Goal: Navigation & Orientation: Find specific page/section

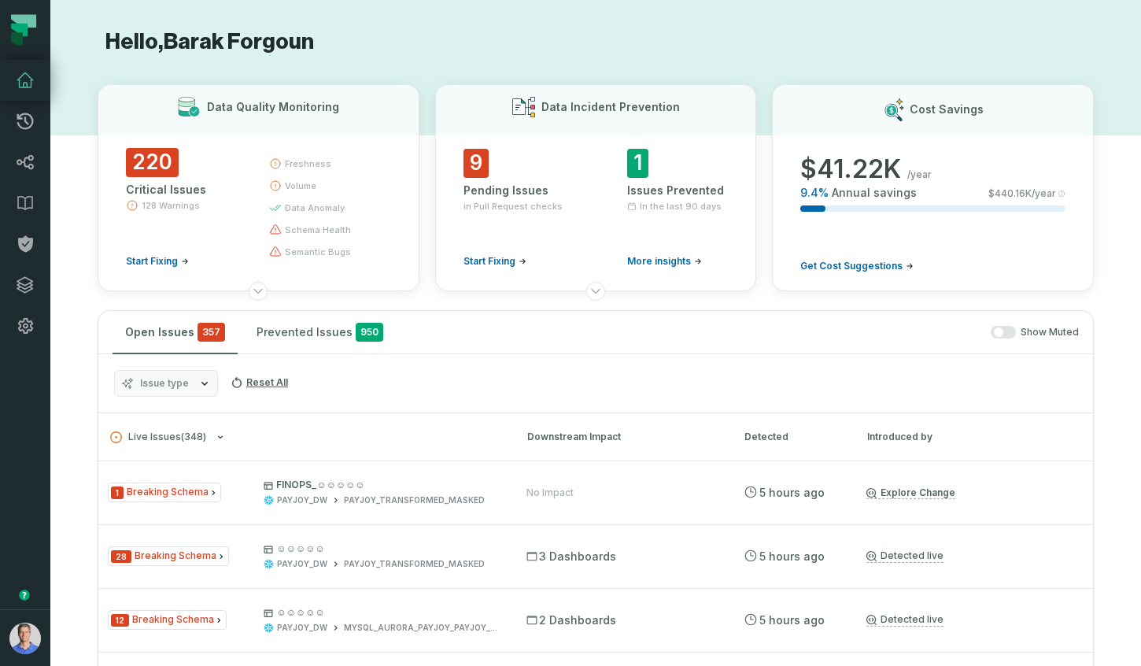
scroll to position [1398, 0]
click at [39, 633] on img "button" at bounding box center [24, 638] width 31 height 31
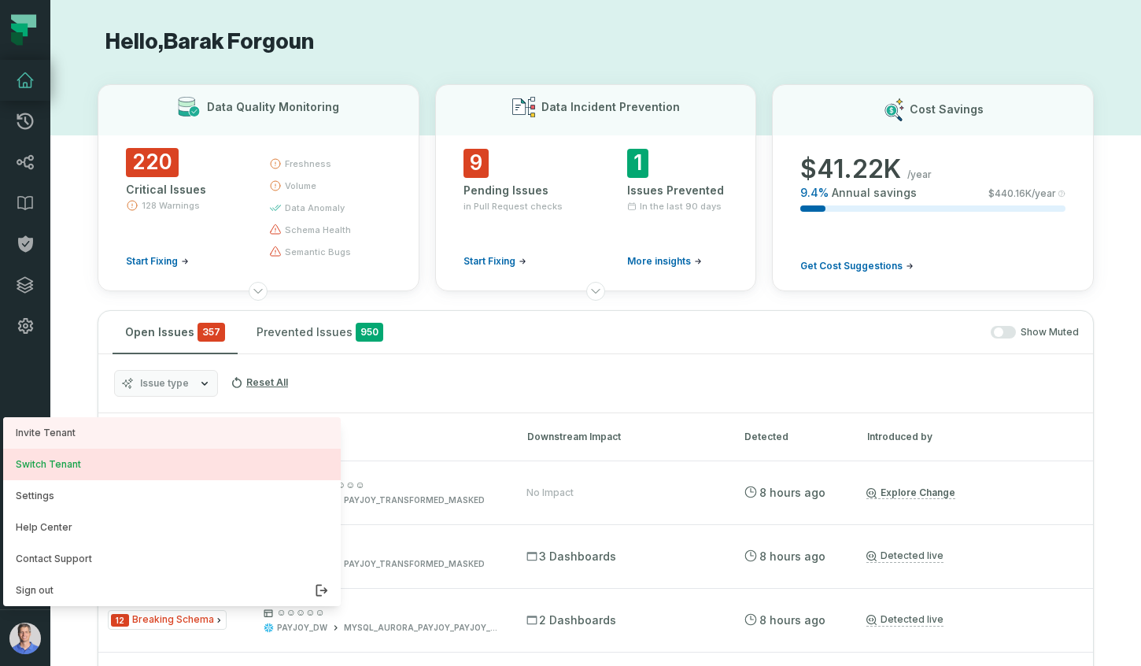
click at [91, 469] on button "Switch Tenant" at bounding box center [172, 464] width 338 height 31
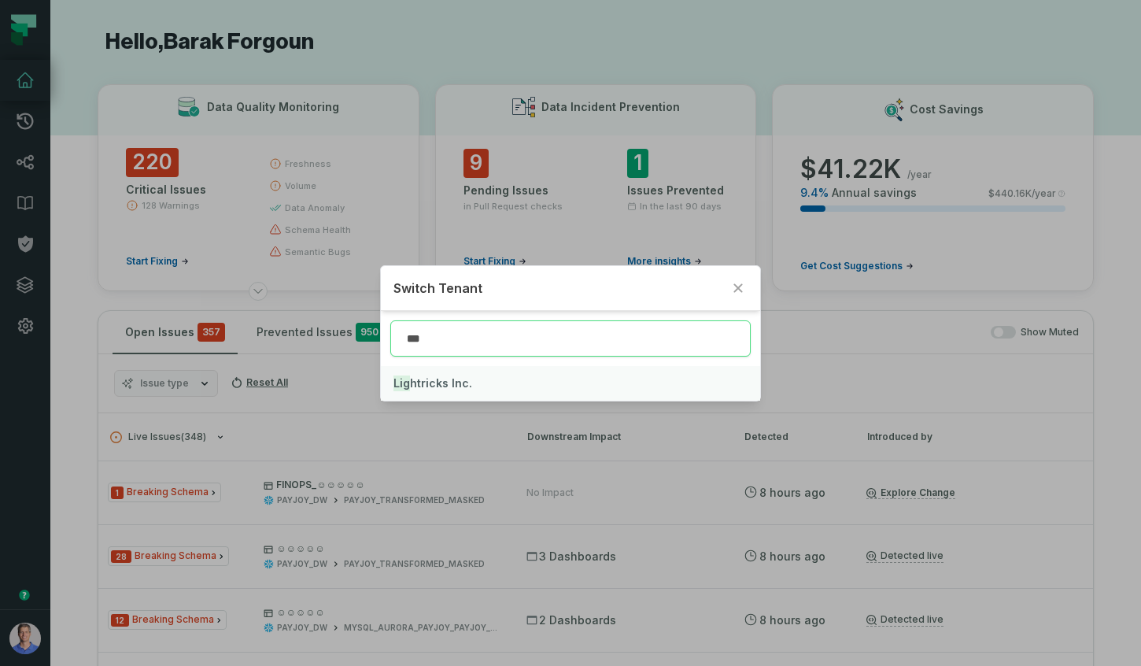
type input "***"
click at [453, 387] on span "Lig htricks Inc." at bounding box center [433, 382] width 79 height 13
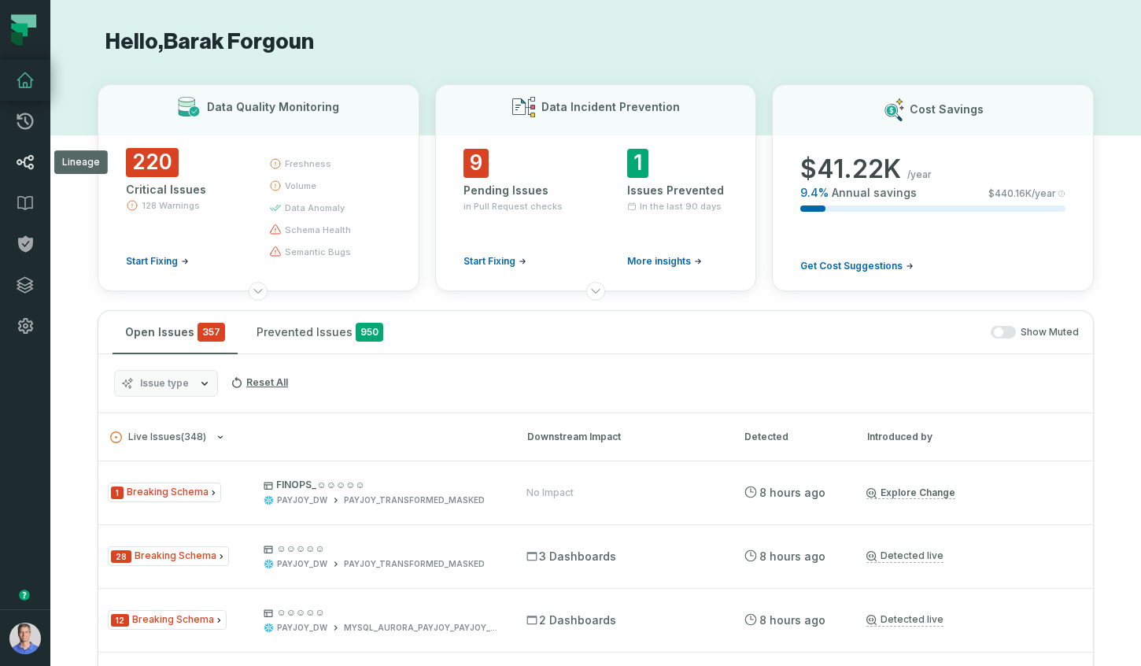
click at [34, 172] on link "Lineage" at bounding box center [25, 162] width 50 height 41
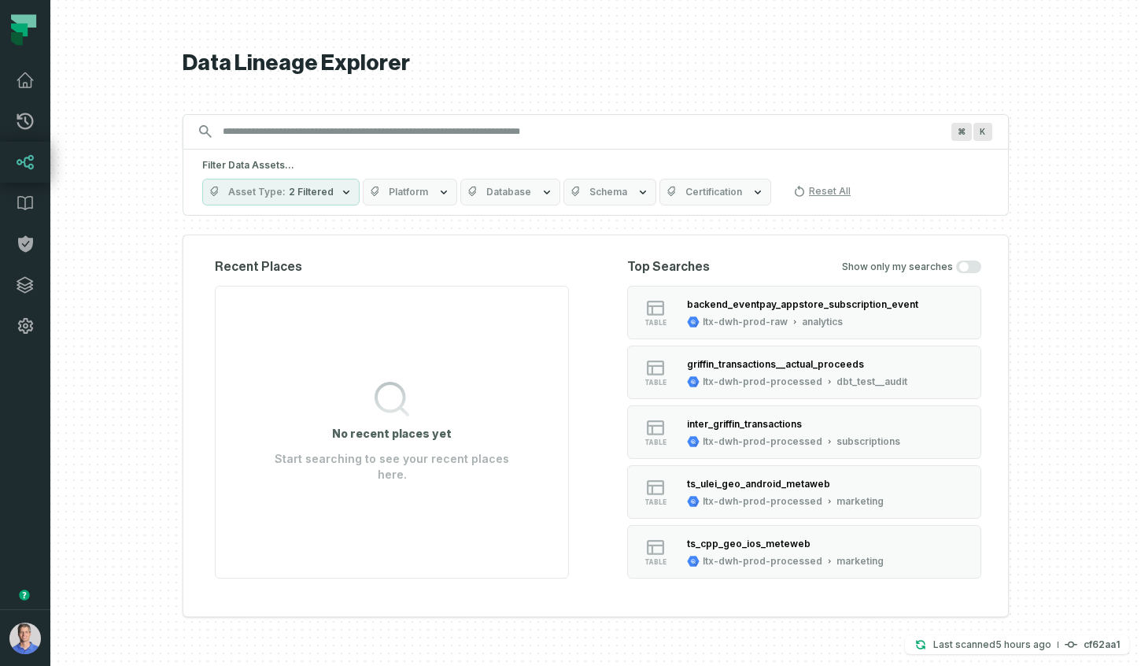
click at [397, 192] on span "Platform" at bounding box center [408, 192] width 39 height 13
click at [397, 194] on span "Platform" at bounding box center [408, 192] width 39 height 13
click at [35, 290] on link "Integrations" at bounding box center [25, 284] width 50 height 41
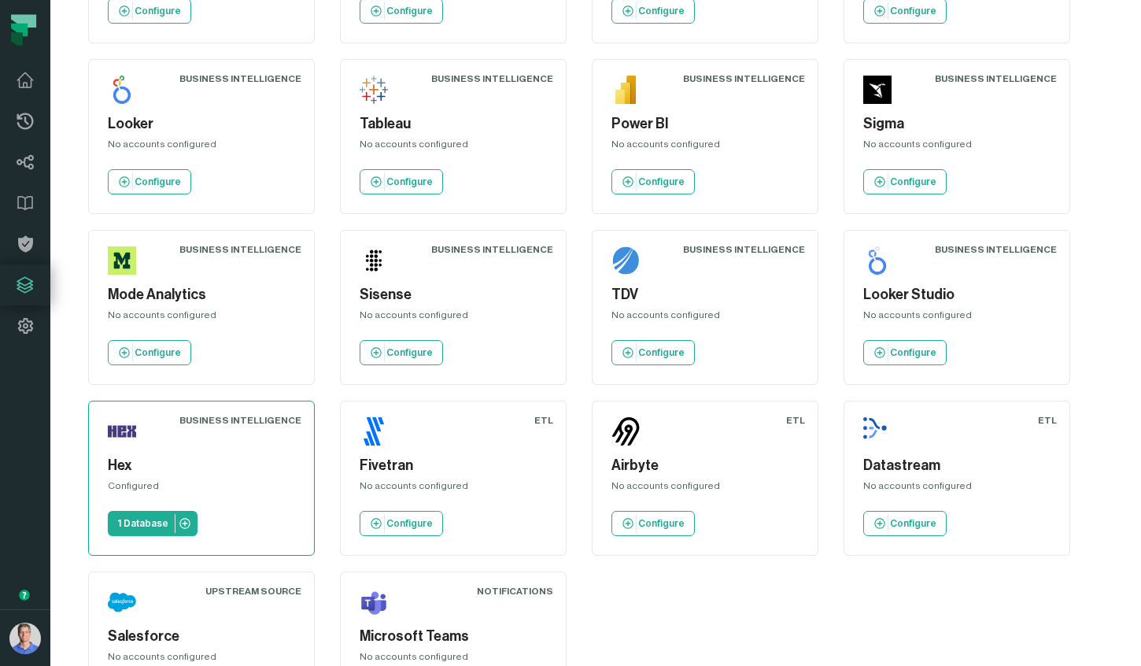
scroll to position [608, 0]
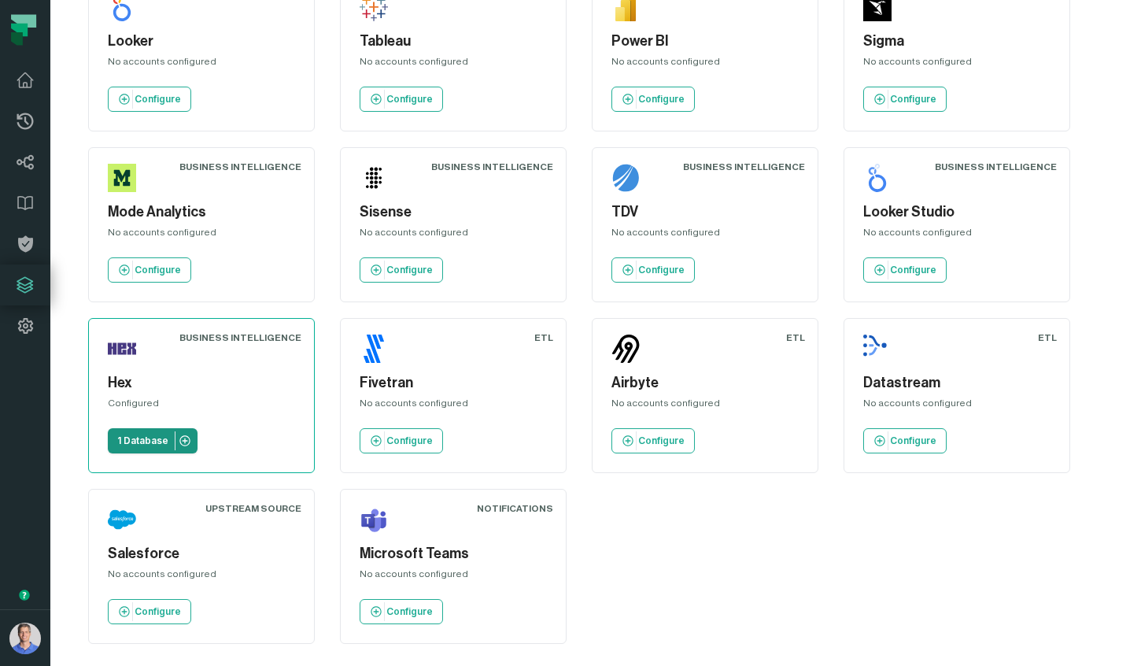
click at [167, 441] on link "1 Database" at bounding box center [153, 440] width 90 height 25
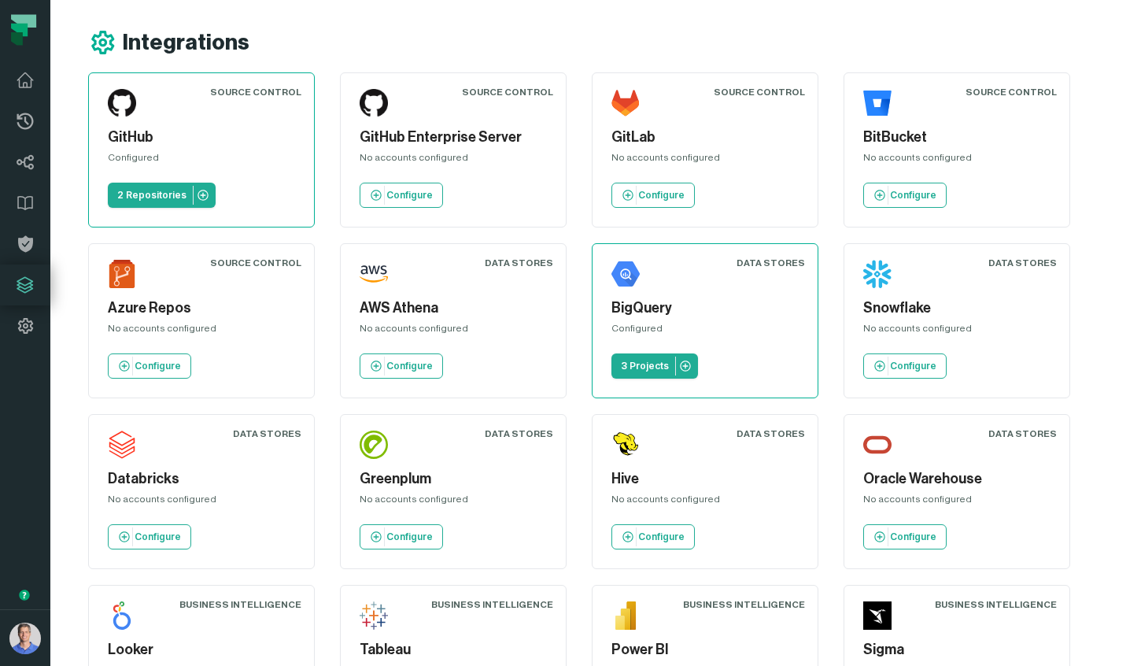
scroll to position [608, 0]
